Goal: Information Seeking & Learning: Learn about a topic

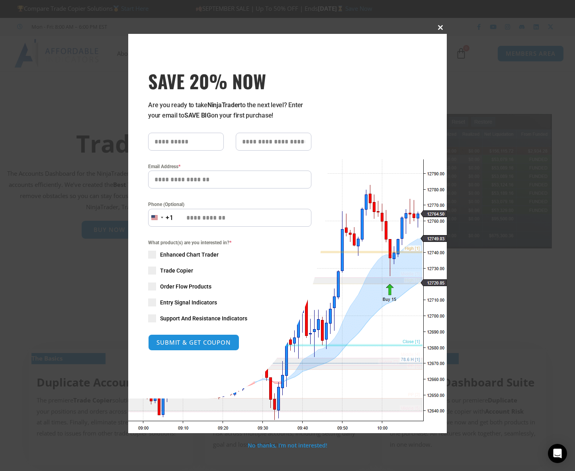
click at [441, 26] on span "SAVE 20% NOW popup" at bounding box center [440, 27] width 13 height 5
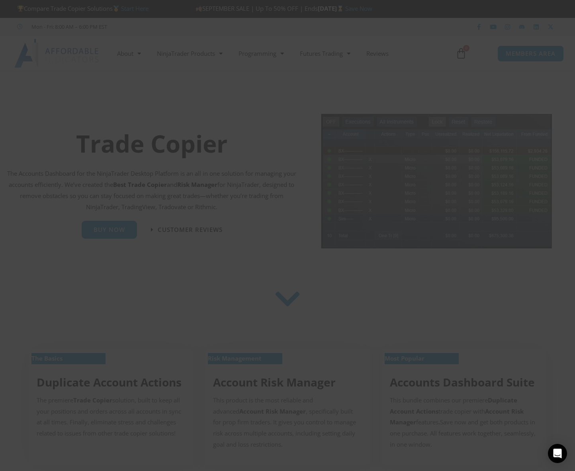
drag, startPoint x: 440, startPoint y: 26, endPoint x: 434, endPoint y: 29, distance: 7.7
click at [439, 26] on span "SAVE 20% NOW popup" at bounding box center [440, 27] width 13 height 5
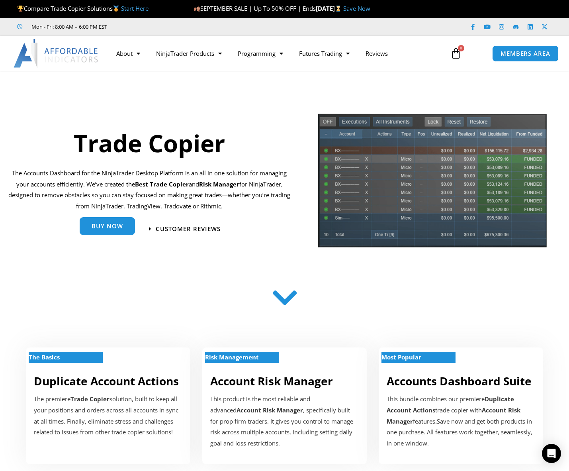
click at [108, 234] on link "Buy Now" at bounding box center [107, 227] width 55 height 18
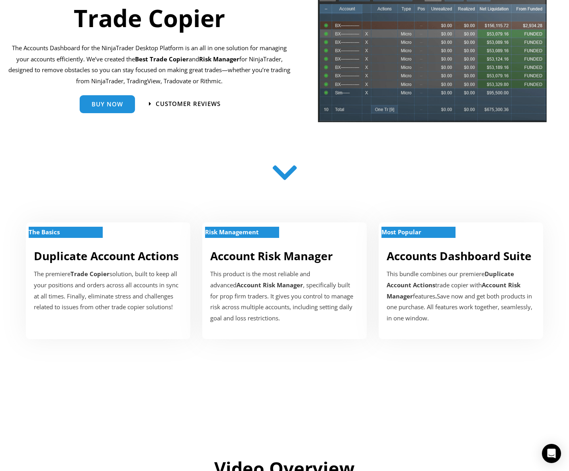
scroll to position [133, 0]
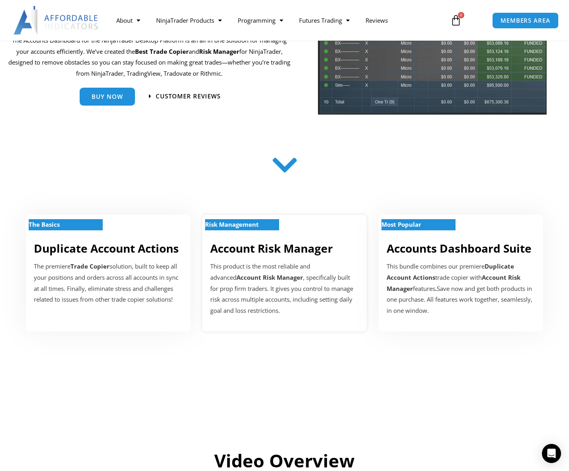
click at [279, 256] on link "Account Risk Manager" at bounding box center [271, 248] width 123 height 15
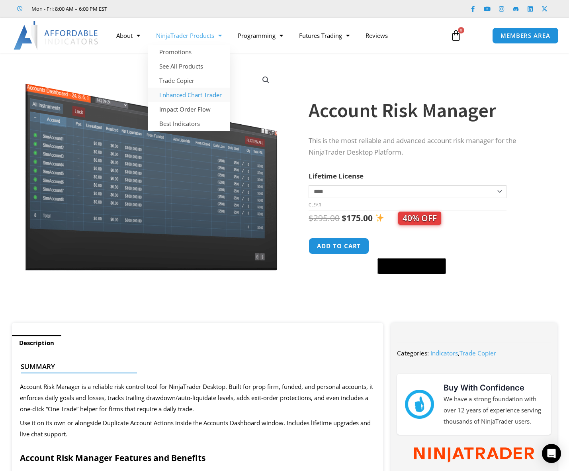
click at [192, 94] on link "Enhanced Chart Trader" at bounding box center [189, 95] width 82 height 14
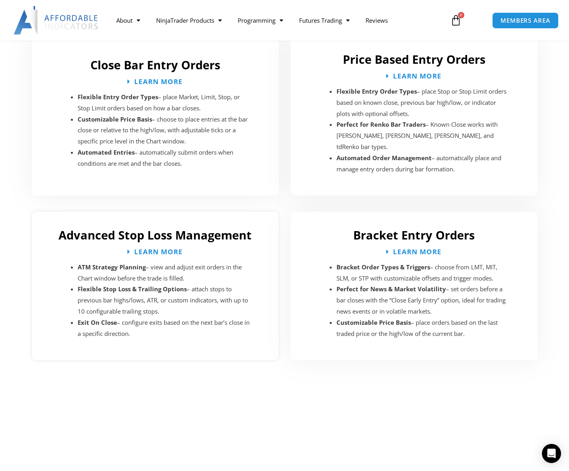
scroll to position [1195, 0]
